Goal: Task Accomplishment & Management: Manage account settings

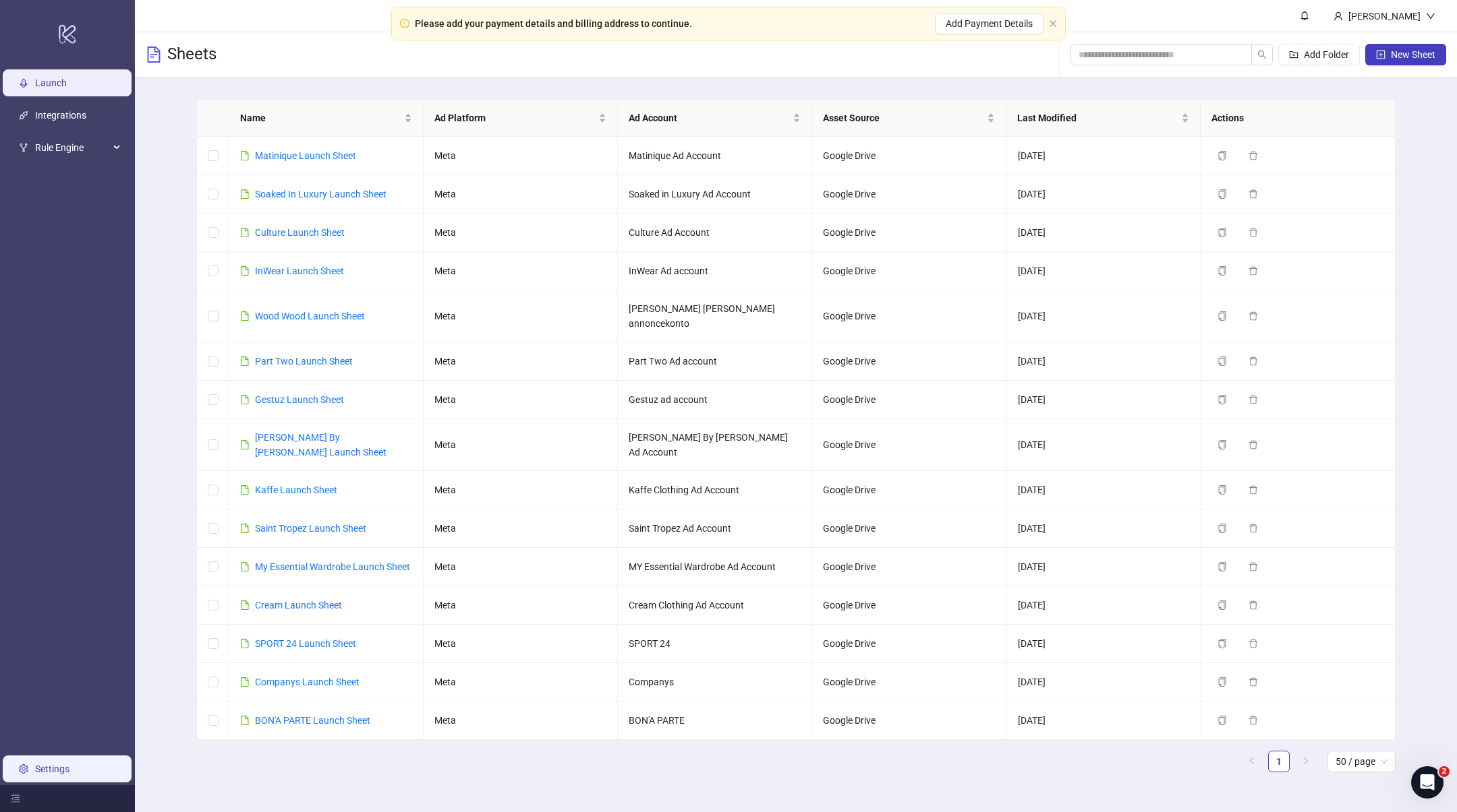
click at [44, 771] on link "Settings" at bounding box center [52, 769] width 34 height 11
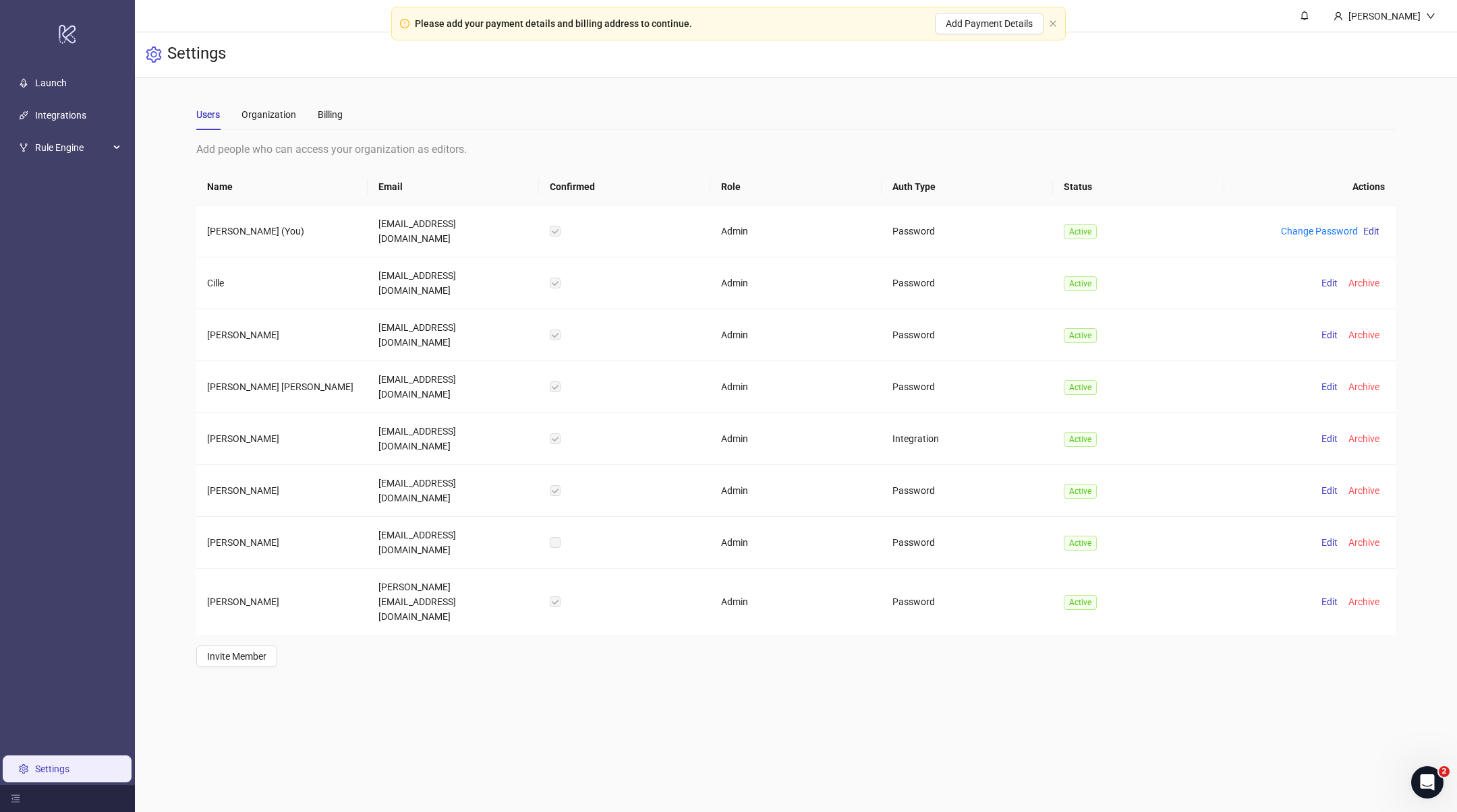
click at [314, 109] on div "Users Organization Billing" at bounding box center [269, 114] width 146 height 31
click at [323, 111] on div "Billing" at bounding box center [330, 114] width 25 height 15
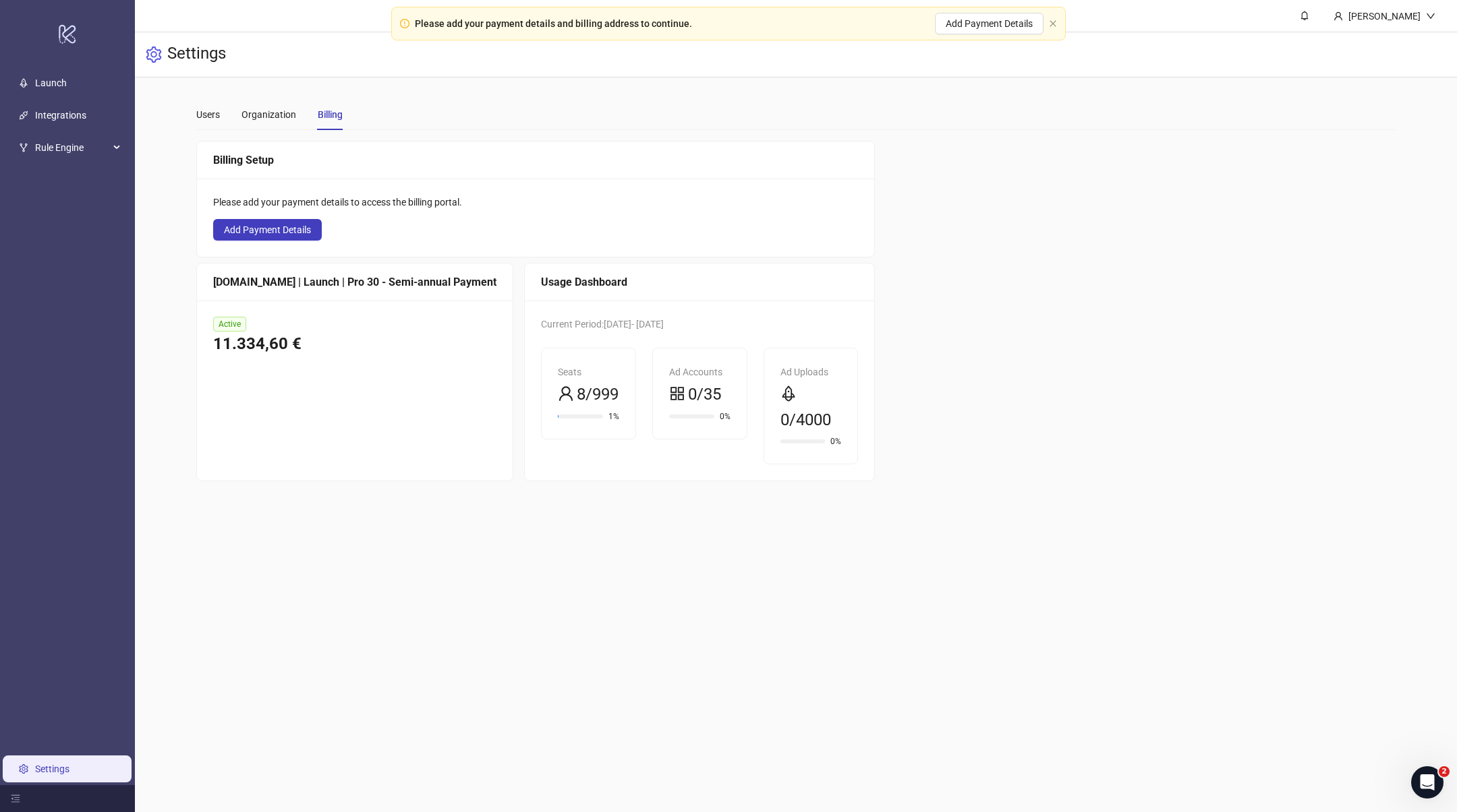
click at [967, 177] on div "Billing Setup Please add your payment details to access the billing portal. Add…" at bounding box center [795, 310] width 1198 height 340
click at [1050, 23] on icon "close" at bounding box center [1052, 23] width 8 height 8
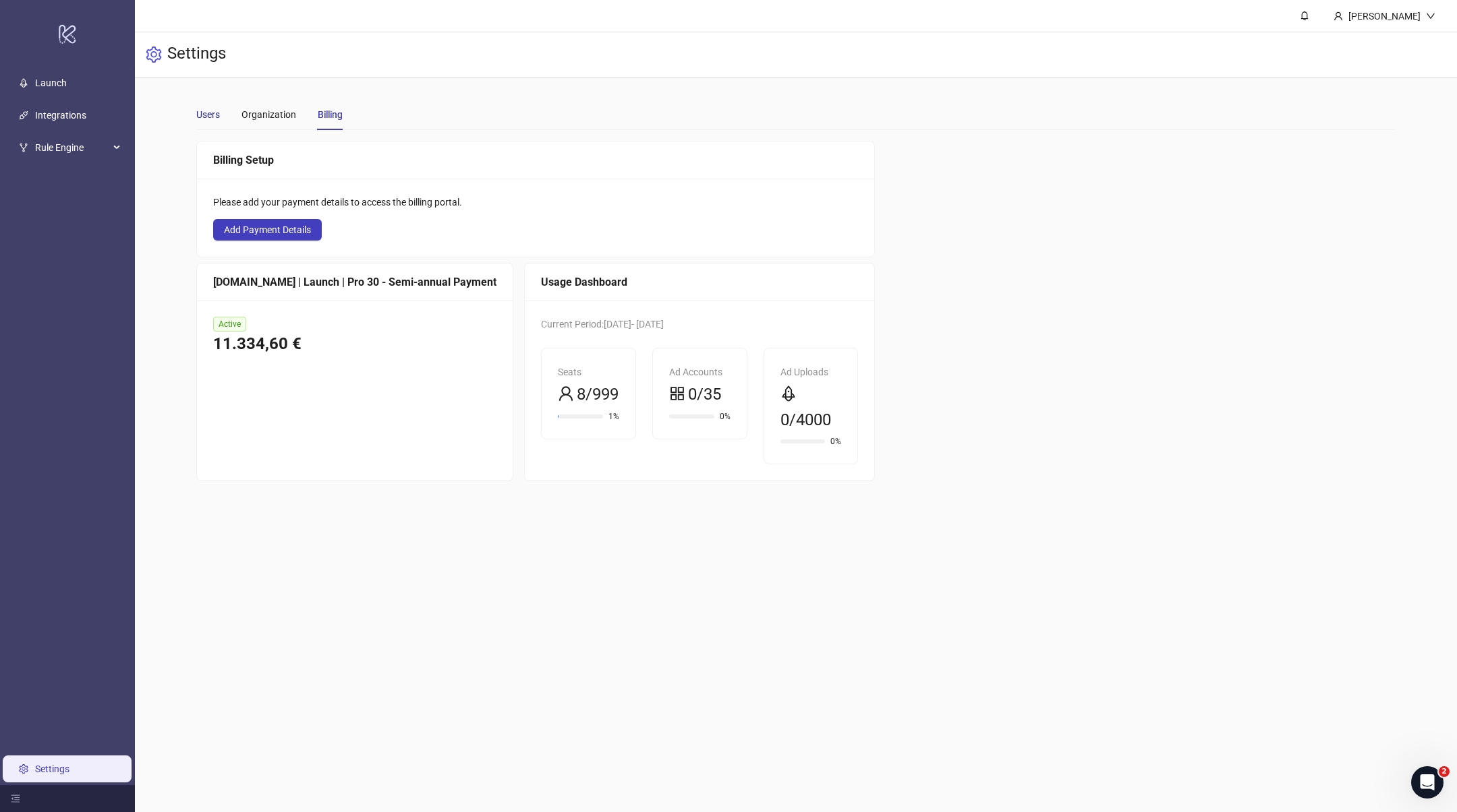
click at [208, 112] on div "Users" at bounding box center [208, 114] width 23 height 15
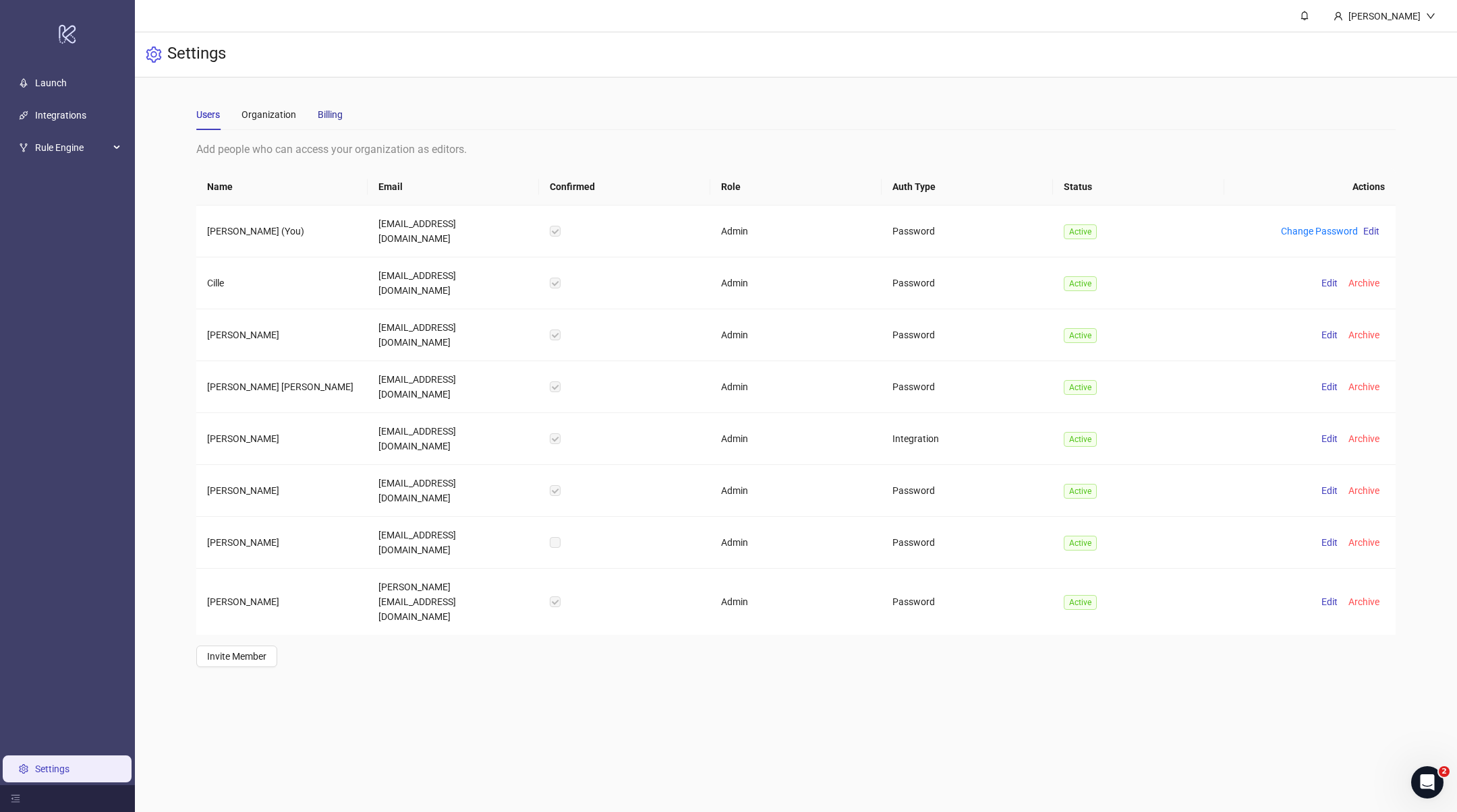
click at [329, 119] on div "Billing" at bounding box center [330, 114] width 25 height 15
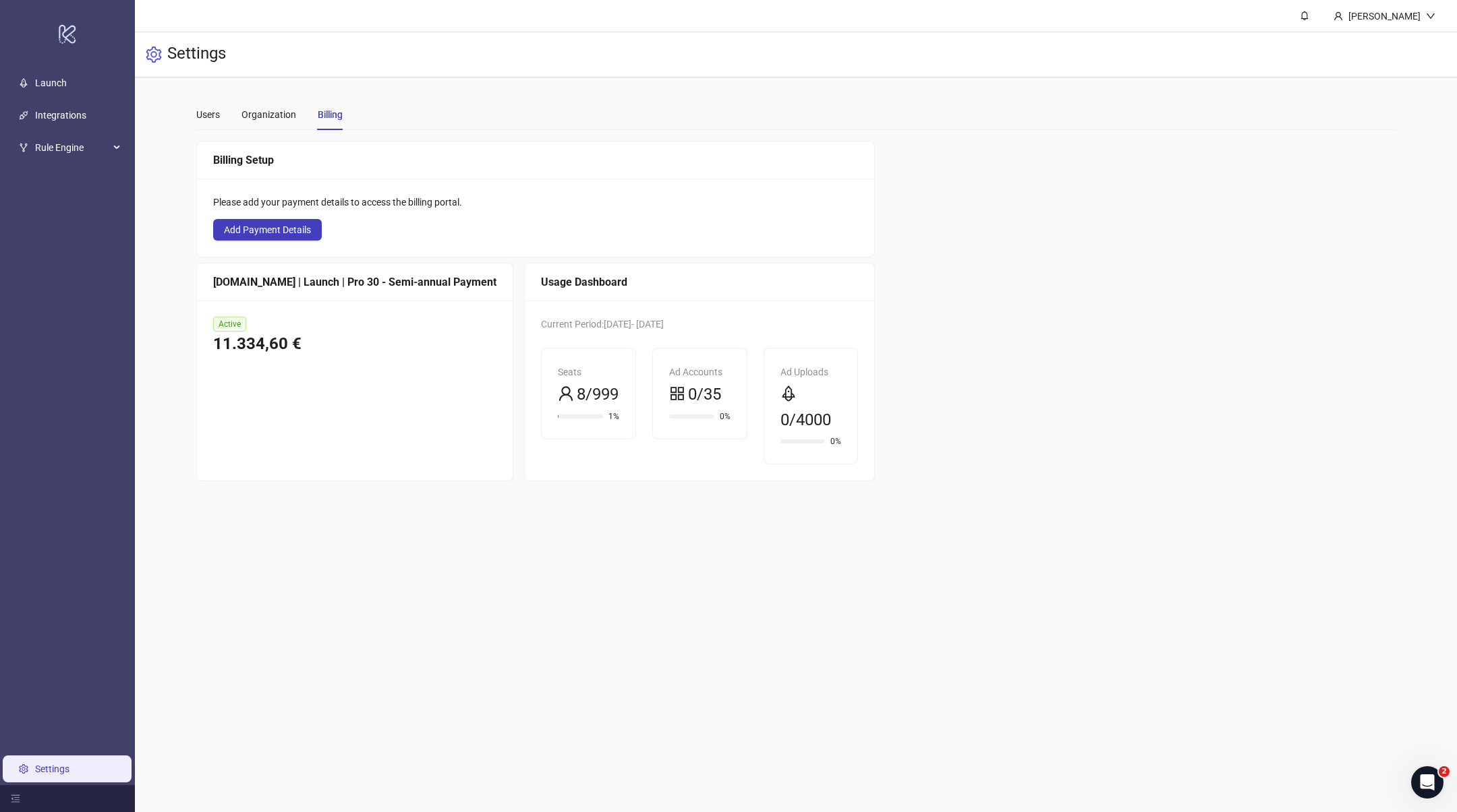
click at [1170, 272] on div "Billing Setup Please add your payment details to access the billing portal. Add…" at bounding box center [795, 310] width 1198 height 340
click at [56, 80] on link "Launch" at bounding box center [50, 83] width 31 height 11
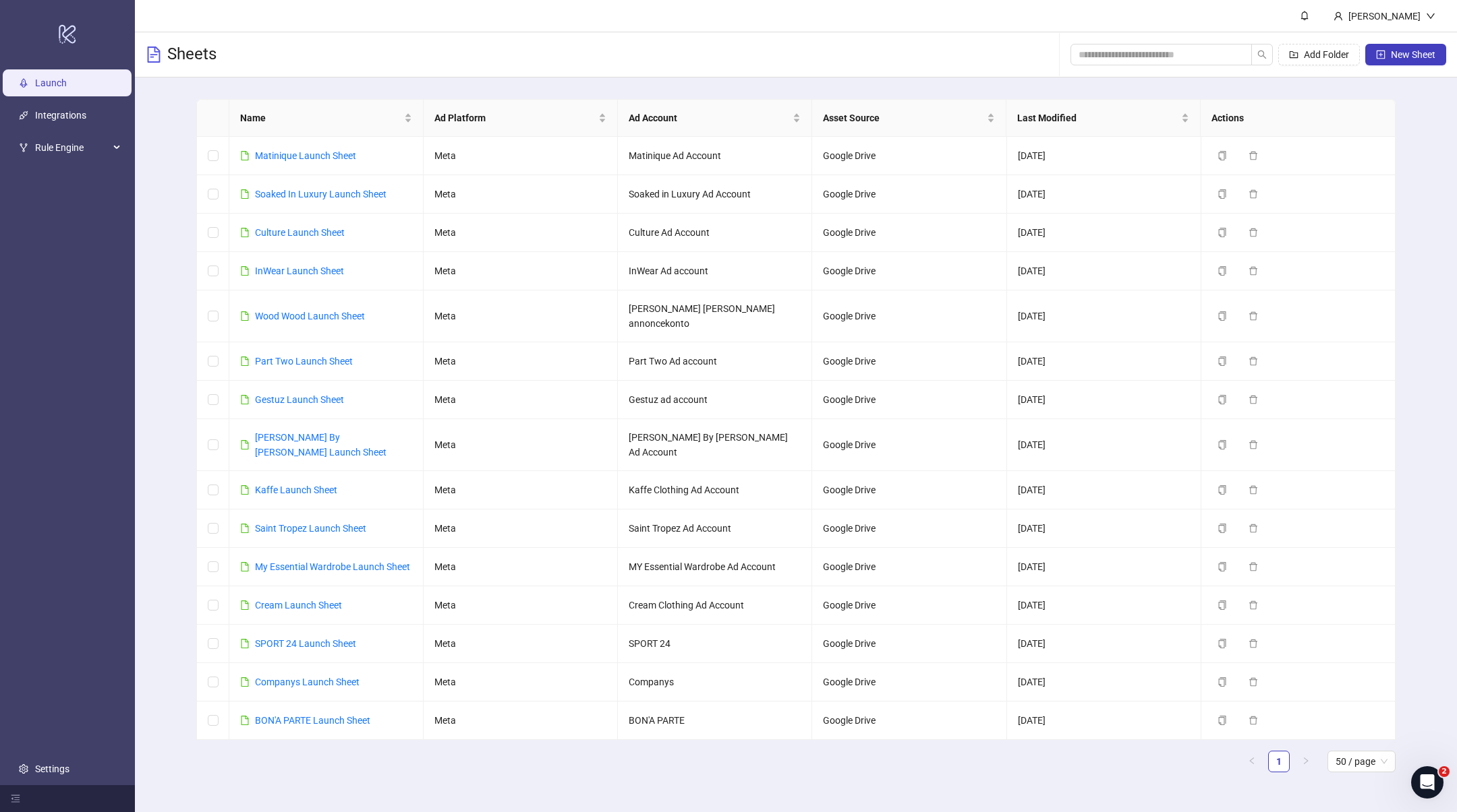
drag, startPoint x: 407, startPoint y: 42, endPoint x: 380, endPoint y: 50, distance: 28.2
click at [397, 45] on div "Sheets Add Folder New Sheet" at bounding box center [795, 55] width 1321 height 45
click at [71, 111] on link "Integrations" at bounding box center [60, 115] width 51 height 11
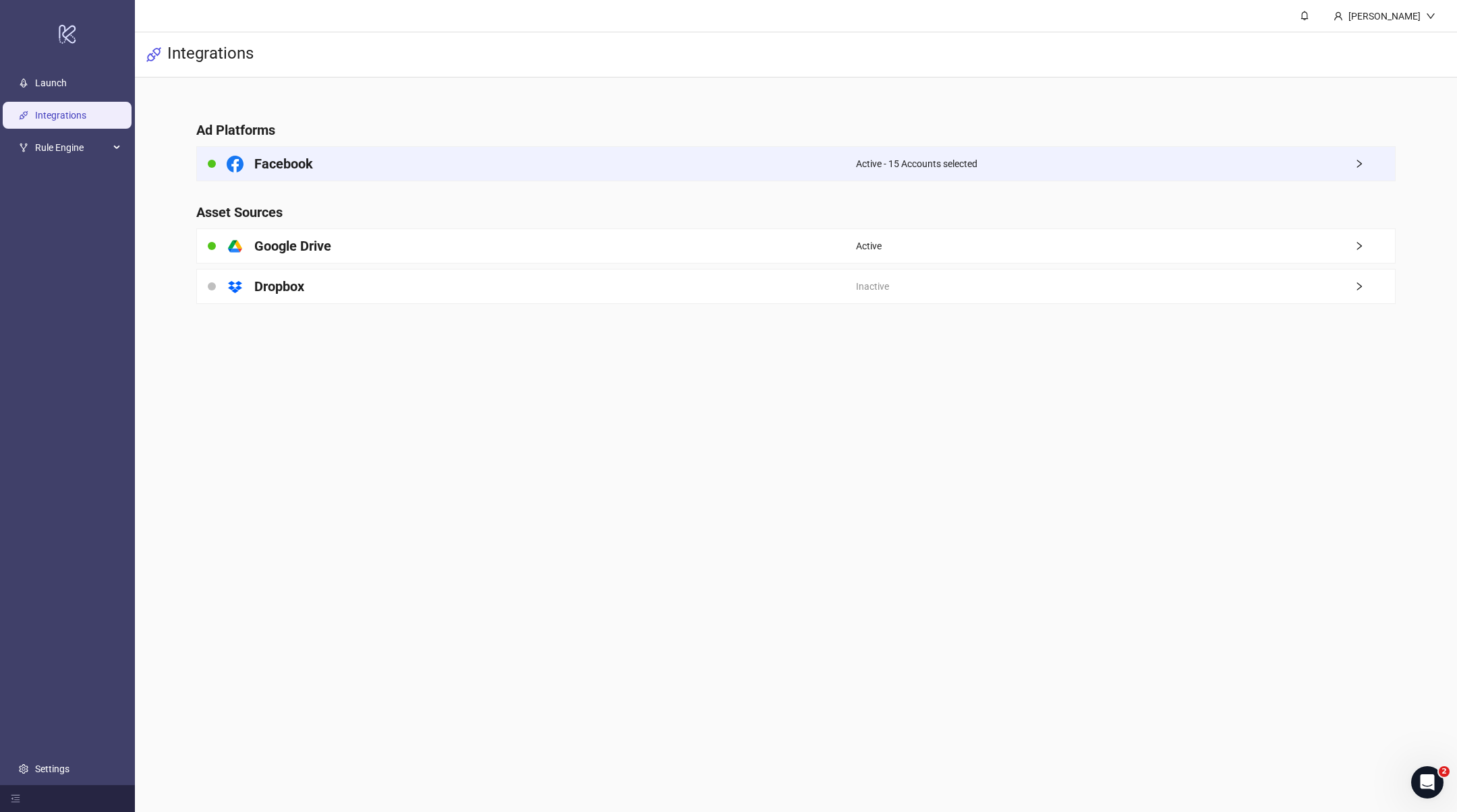
click at [489, 173] on div "Facebook" at bounding box center [525, 164] width 658 height 34
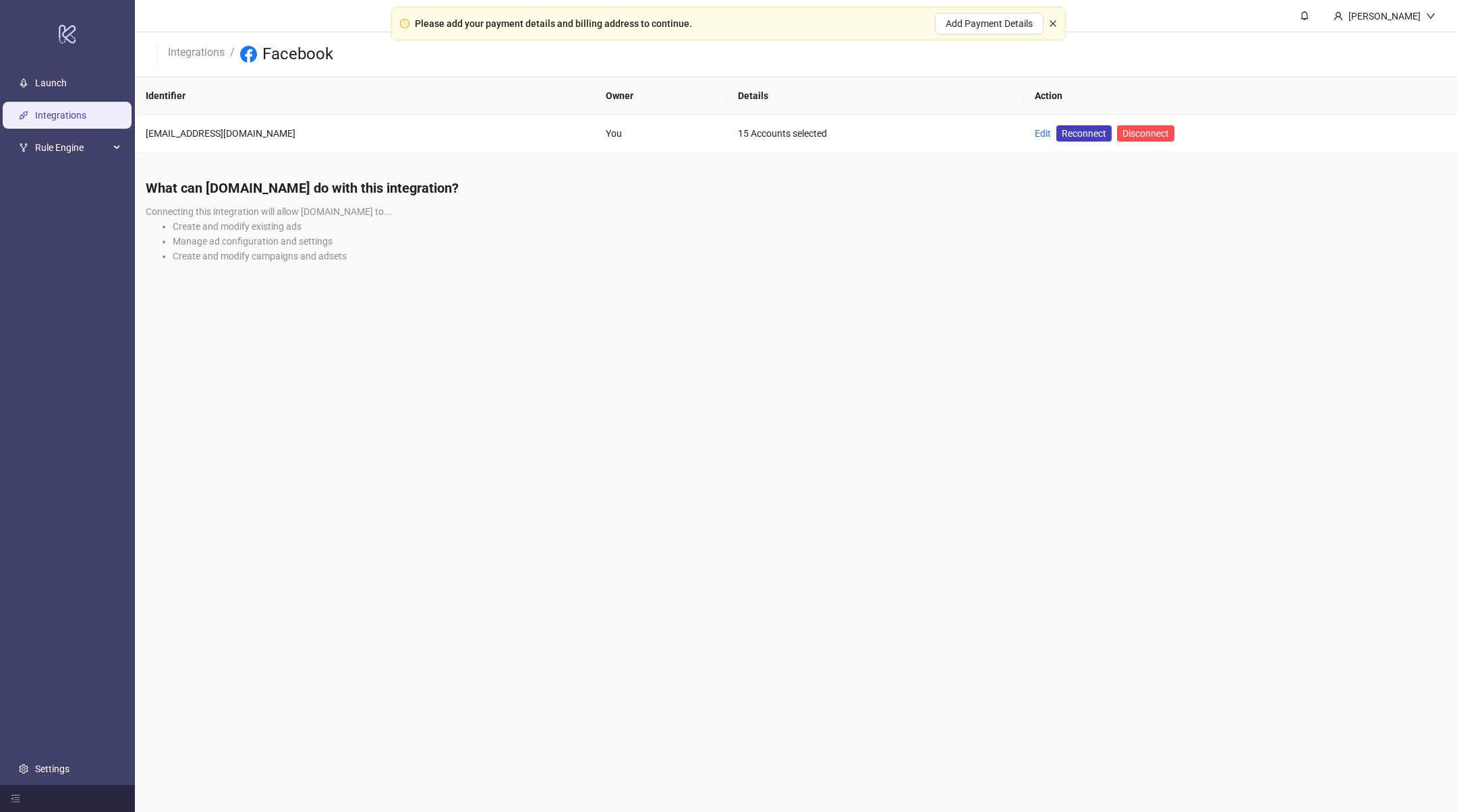
click at [1053, 23] on icon "close" at bounding box center [1052, 23] width 8 height 8
